Goal: Information Seeking & Learning: Learn about a topic

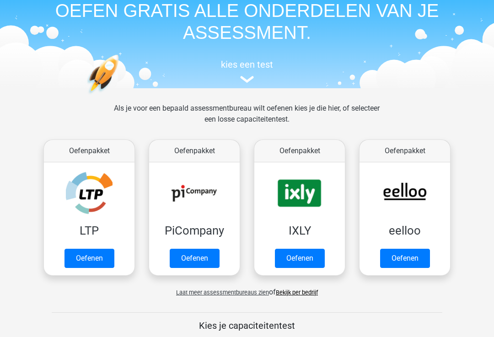
scroll to position [43, 0]
click at [303, 258] on link "Oefenen" at bounding box center [300, 258] width 50 height 19
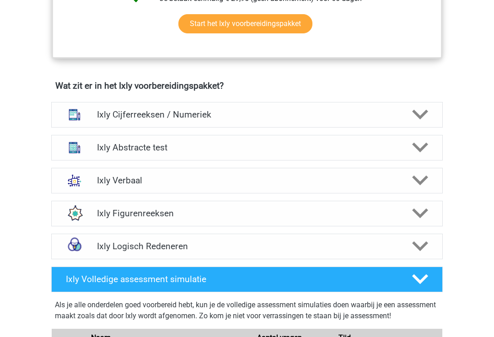
scroll to position [512, 0]
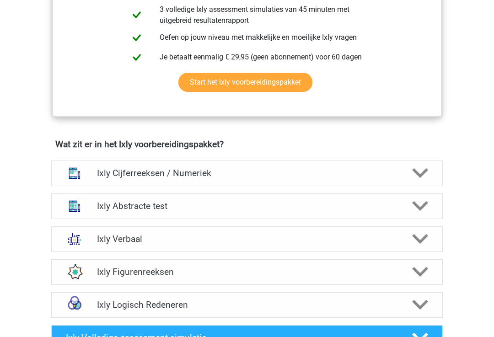
click at [410, 180] on div at bounding box center [419, 174] width 31 height 16
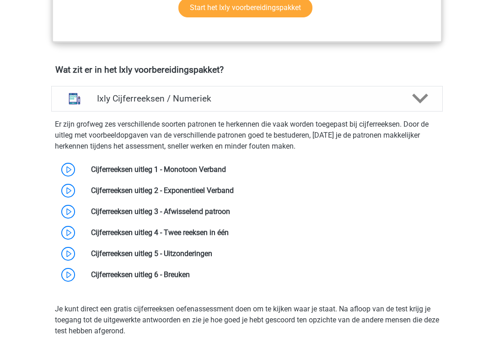
scroll to position [539, 0]
click at [190, 279] on link at bounding box center [190, 274] width 0 height 9
